Goal: Task Accomplishment & Management: Check status

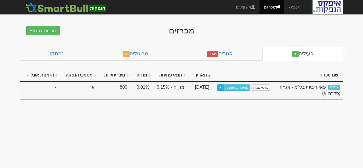
click at [224, 88] on button "Toggle Dropdown" at bounding box center [219, 87] width 7 height 7
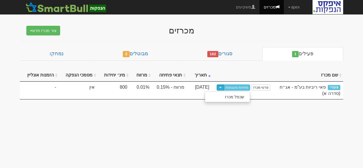
click at [230, 67] on div "שם מכרז תאריך תנאי פתיחה מרווח מינ׳ יחידות מסמכי הנפקה הזמנות אונליין ציבורי פא…" at bounding box center [181, 81] width 323 height 36
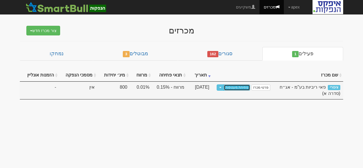
click at [240, 85] on link "פתיחת מעטפות" at bounding box center [236, 87] width 26 height 6
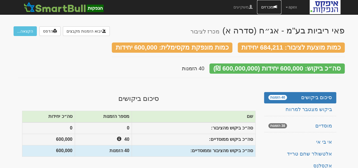
click at [267, 7] on link "מכרזים" at bounding box center [269, 7] width 24 height 14
